Goal: Find specific page/section: Find specific page/section

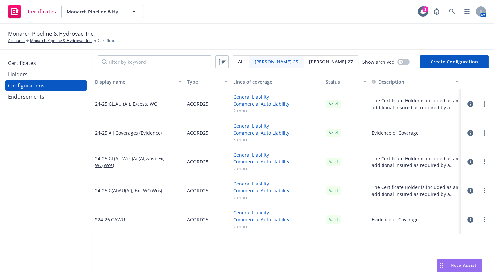
scroll to position [59, 0]
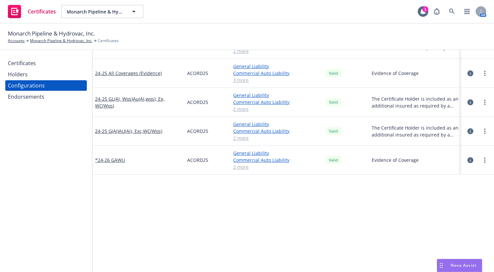
click at [27, 61] on div "Certificates" at bounding box center [22, 63] width 28 height 11
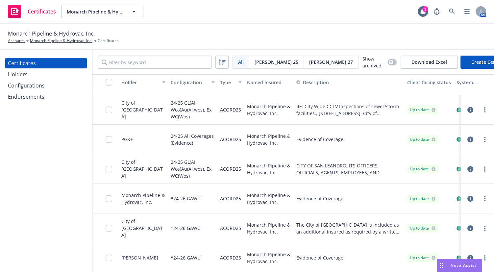
scroll to position [155, 0]
click at [448, 10] on icon at bounding box center [451, 12] width 6 height 6
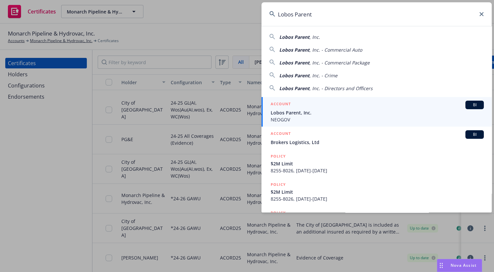
type input "Lobos Parent"
click at [295, 110] on span "Lobos Parent, Inc." at bounding box center [376, 112] width 213 height 7
